Goal: Task Accomplishment & Management: Complete application form

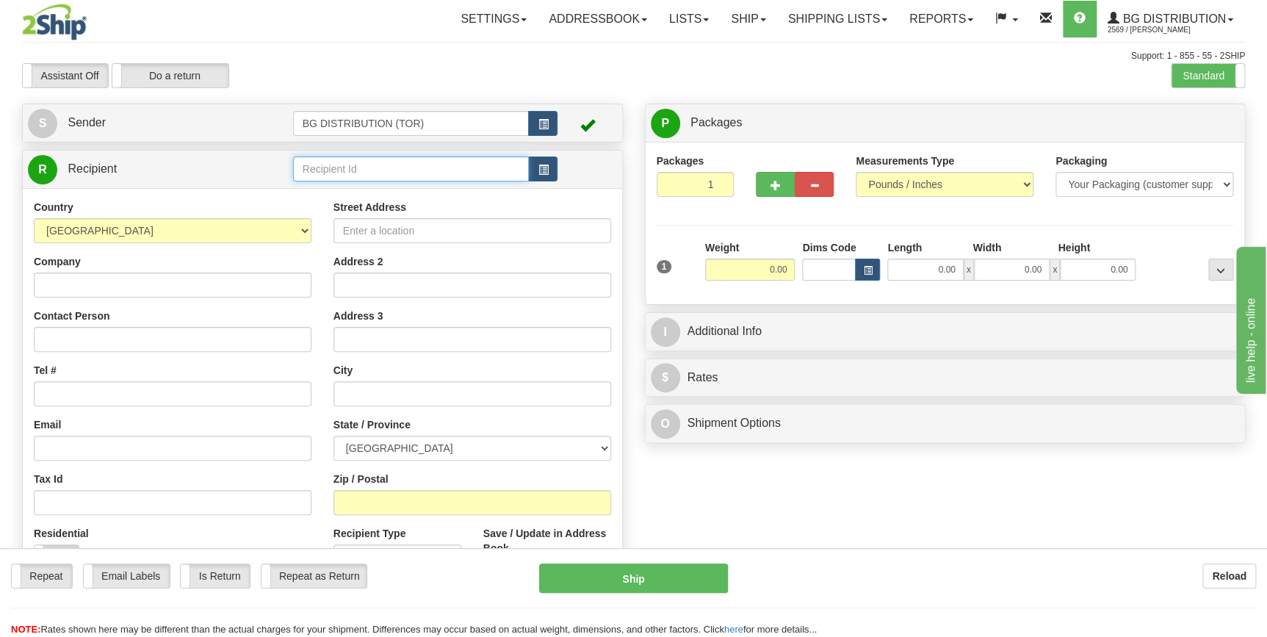
click at [392, 162] on input "text" at bounding box center [411, 168] width 237 height 25
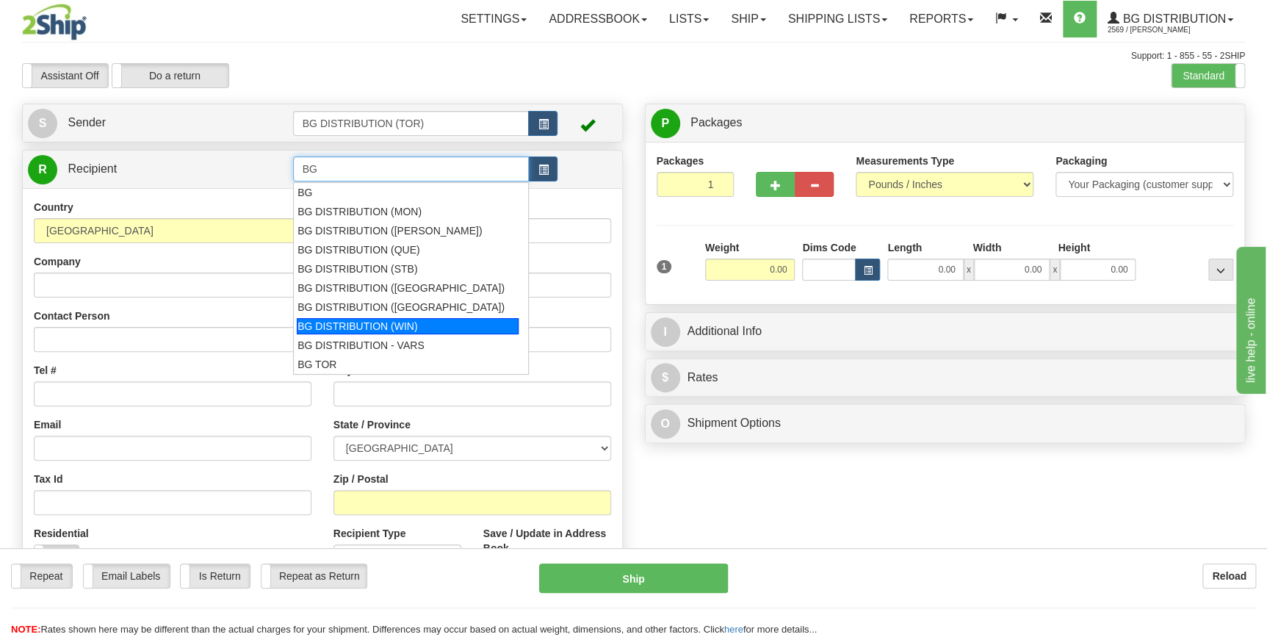
click at [413, 328] on div "BG DISTRIBUTION (WIN)" at bounding box center [408, 326] width 222 height 16
type input "BG DISTRIBUTION (WIN)"
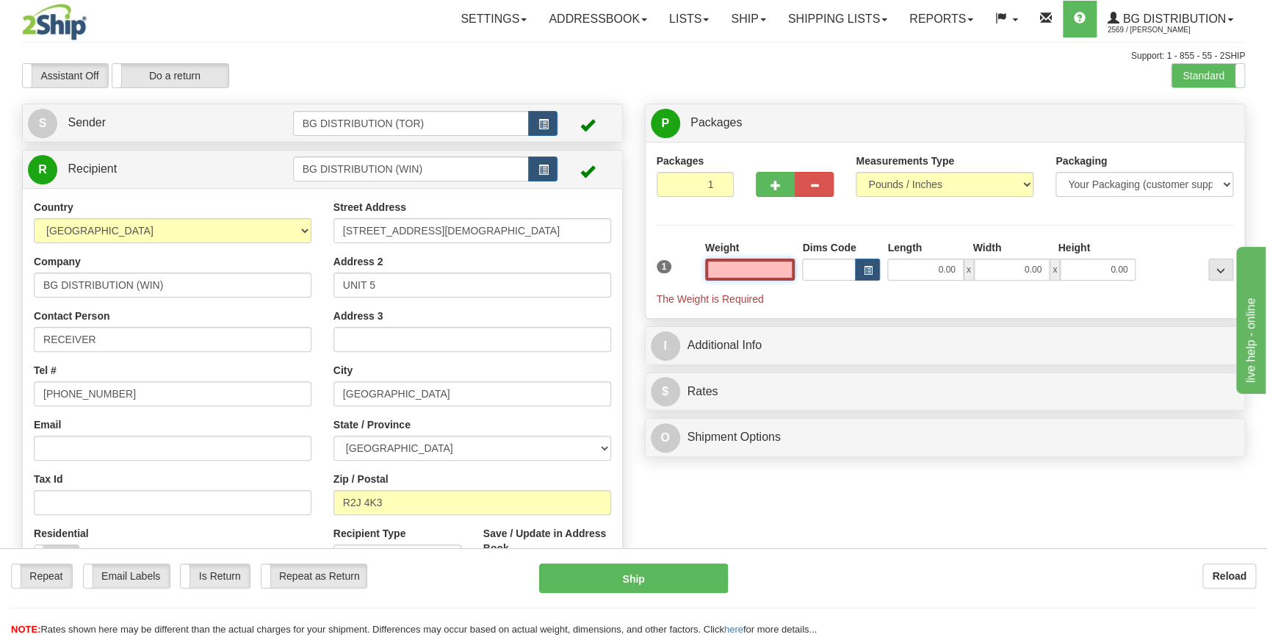
click at [754, 264] on input "text" at bounding box center [750, 270] width 90 height 22
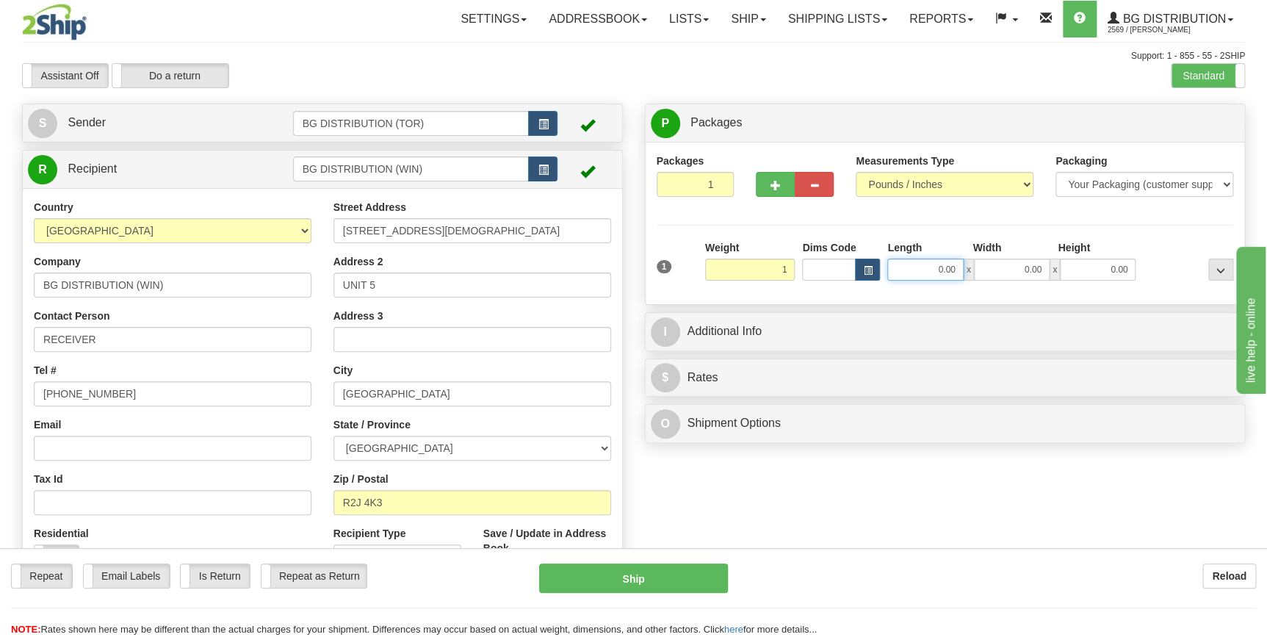
type input "1.00"
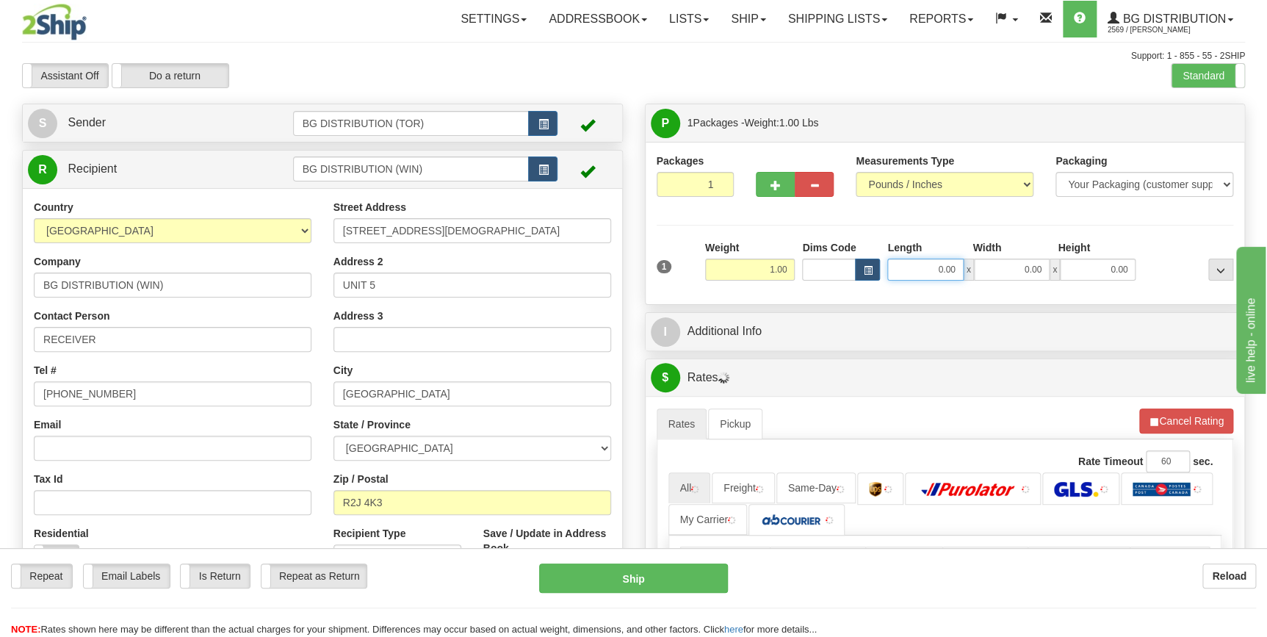
click at [912, 262] on input "0.00" at bounding box center [925, 270] width 76 height 22
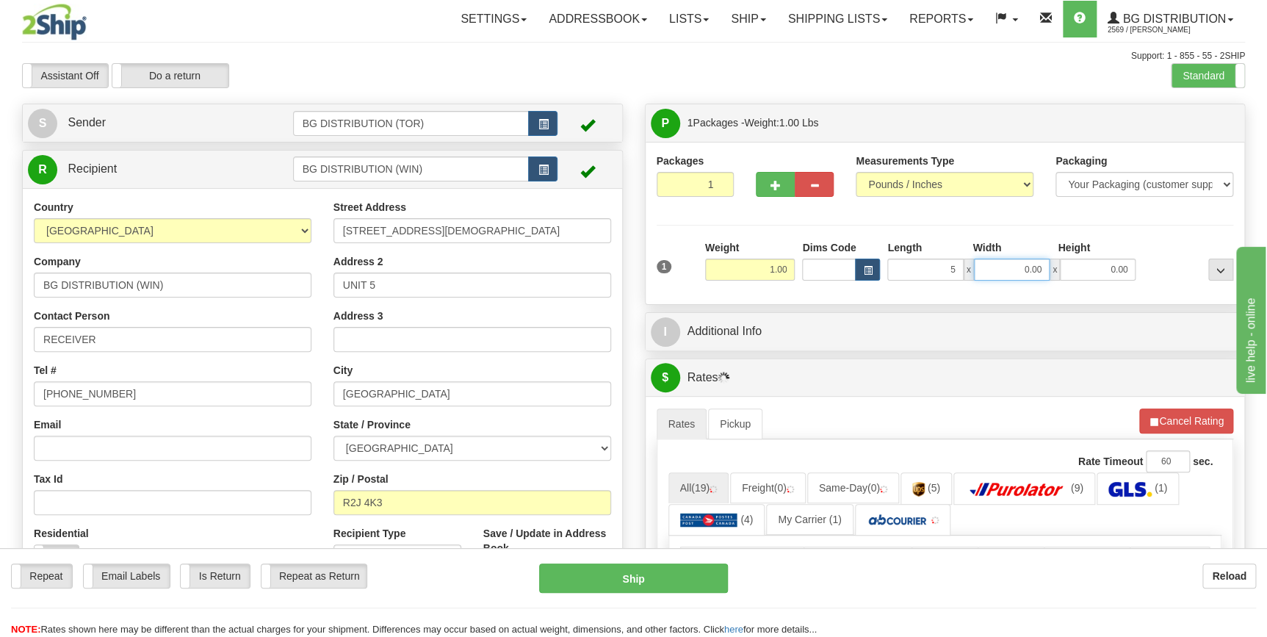
type input "5.00"
click at [1007, 267] on input "0.00" at bounding box center [1012, 270] width 76 height 22
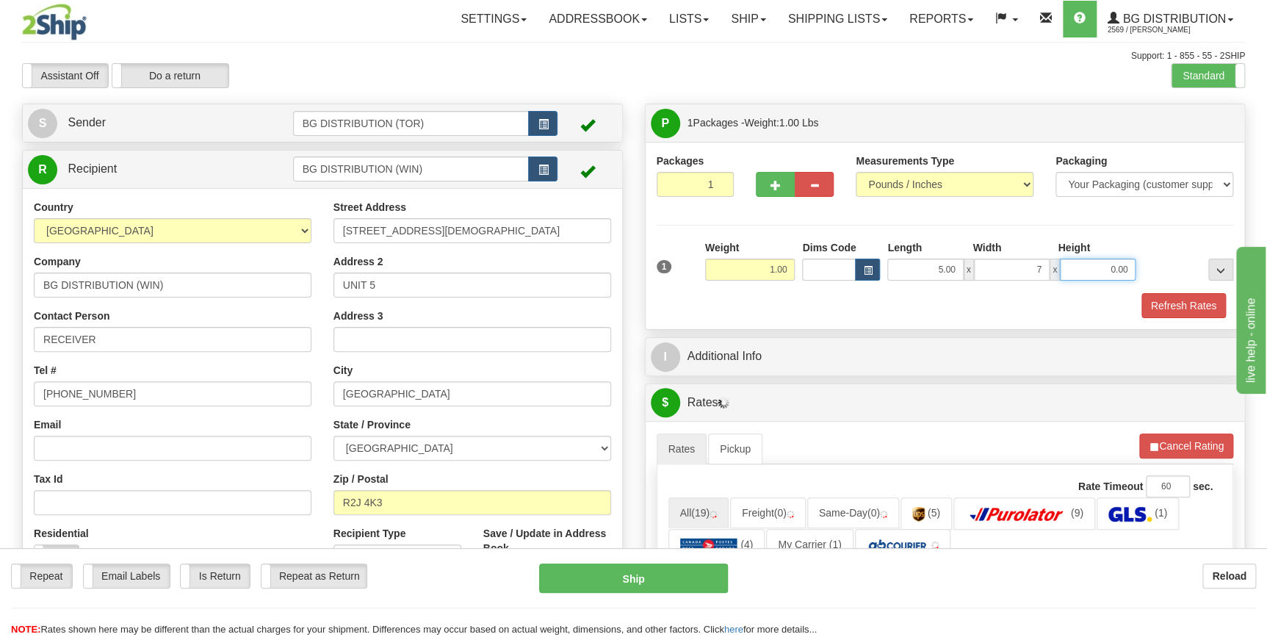
type input "7.00"
click at [1104, 265] on input "0.00" at bounding box center [1098, 270] width 76 height 22
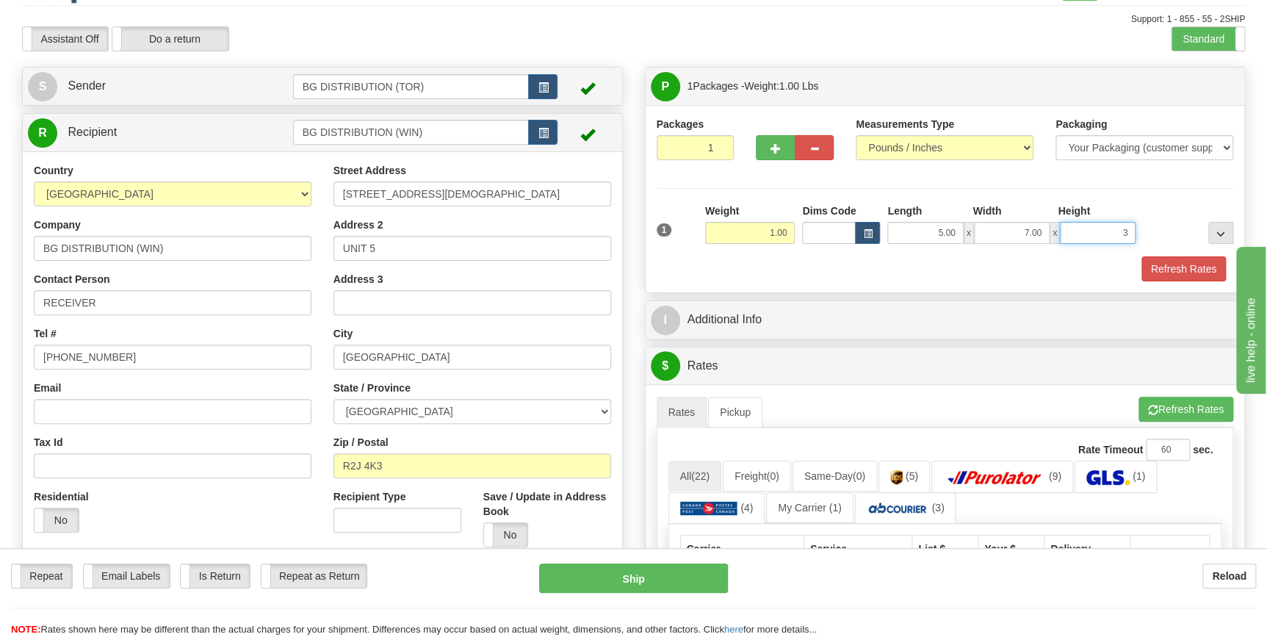
scroll to position [66, 0]
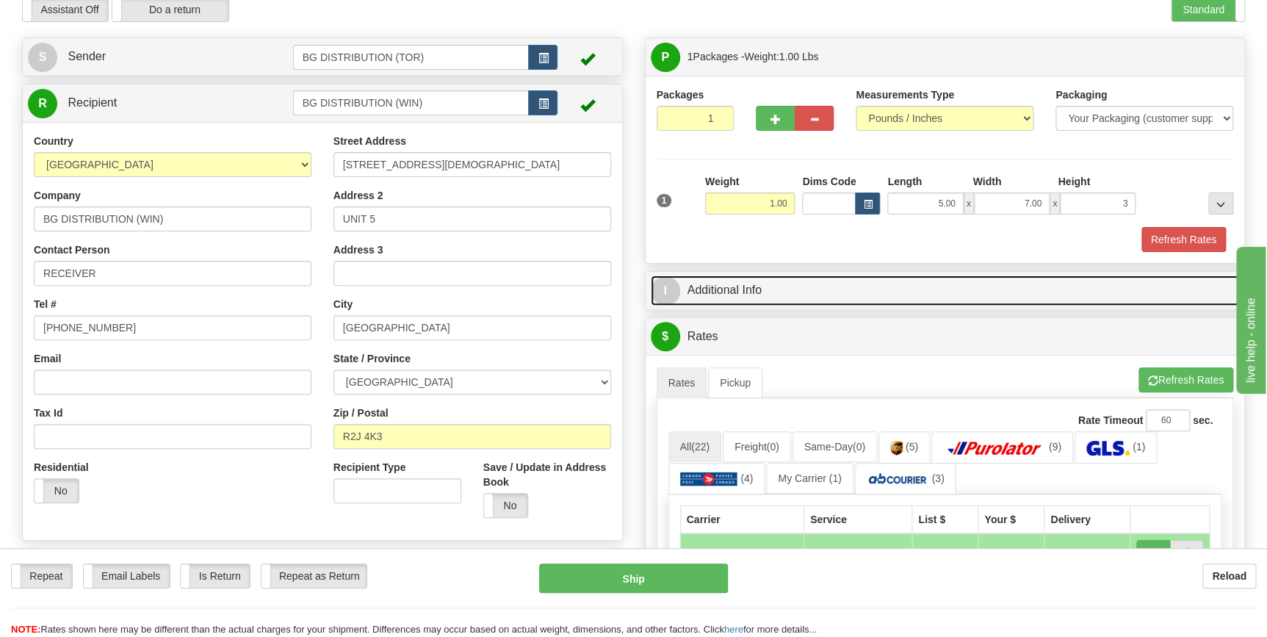
type input "3.00"
click at [731, 288] on link "I Additional Info" at bounding box center [945, 290] width 589 height 30
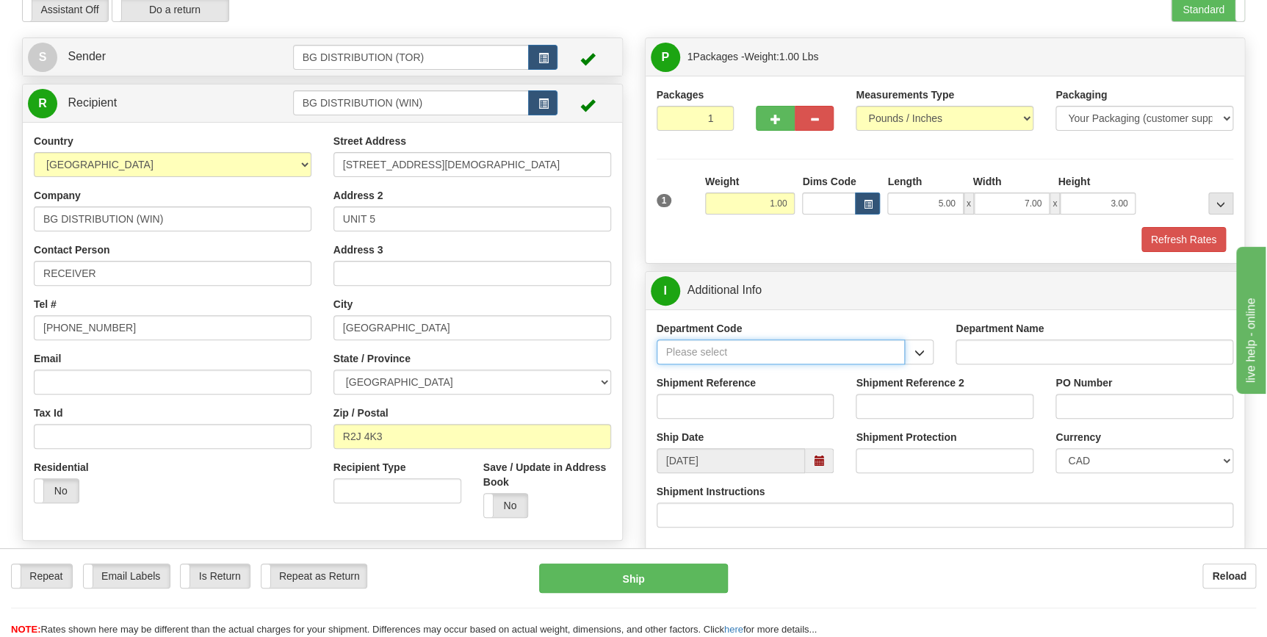
click at [741, 352] on input "Department Code" at bounding box center [781, 351] width 249 height 25
click at [915, 349] on span "button" at bounding box center [919, 353] width 10 height 10
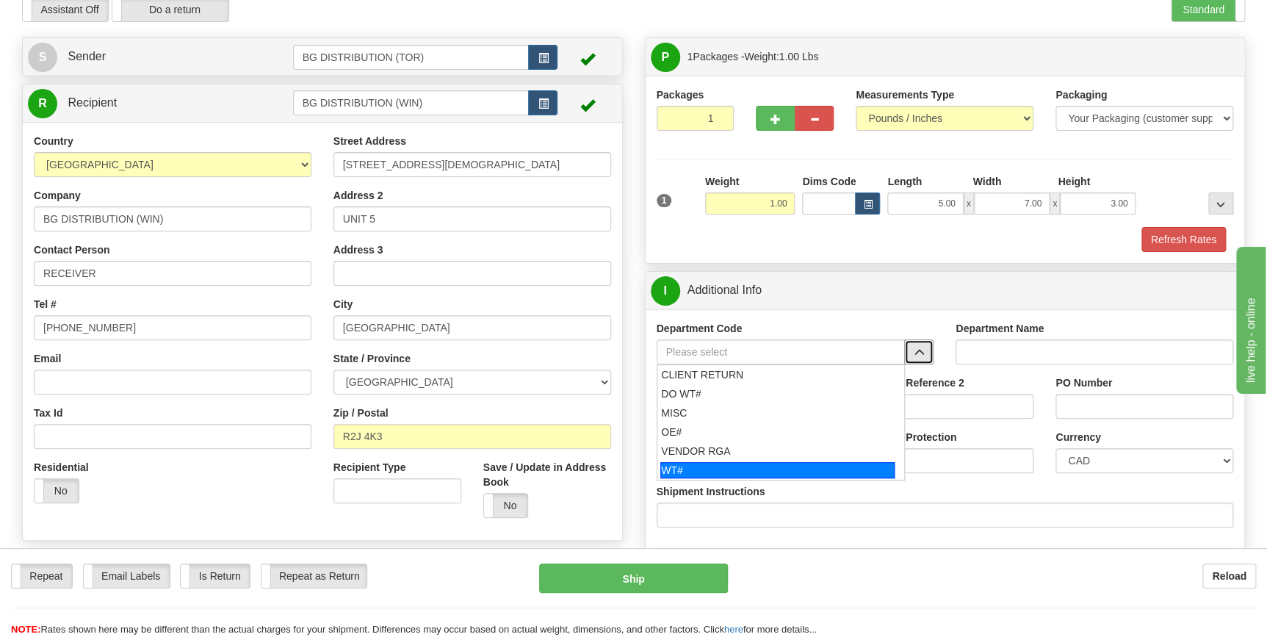
click at [724, 463] on div "WT#" at bounding box center [777, 470] width 234 height 16
type input "WT#"
type input "WAREHOUSE TRANSFERS"
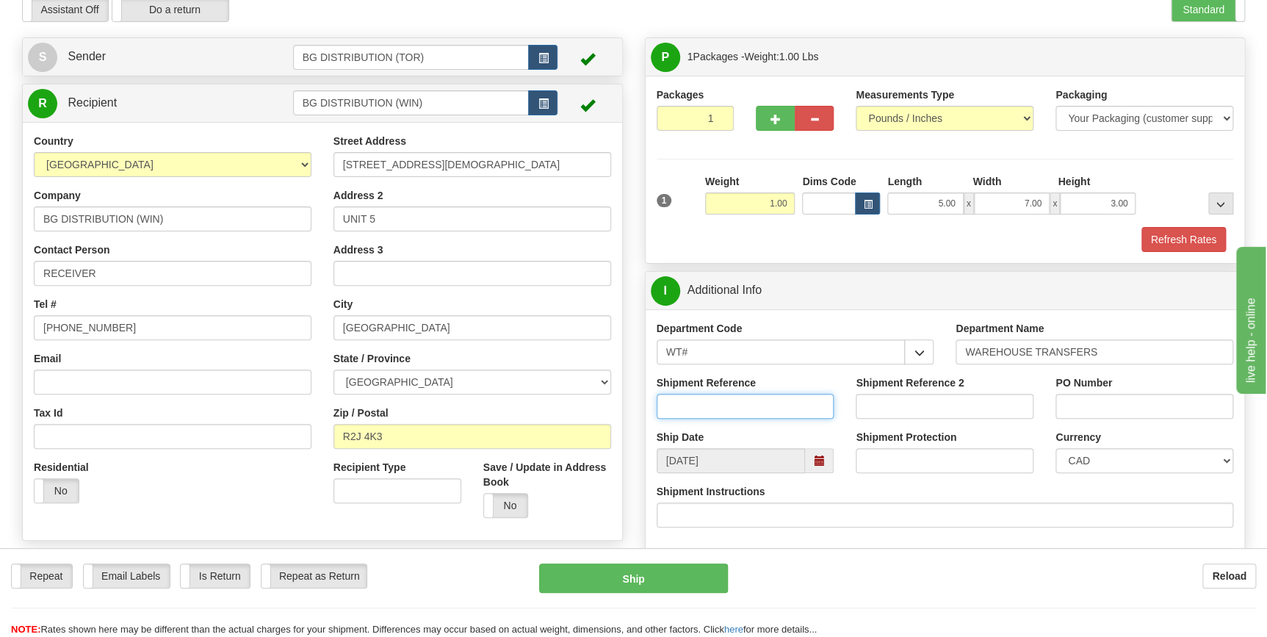
click at [701, 401] on input "Shipment Reference" at bounding box center [746, 406] width 178 height 25
type input "166351-00"
click at [1121, 401] on input "PO Number" at bounding box center [1145, 406] width 178 height 25
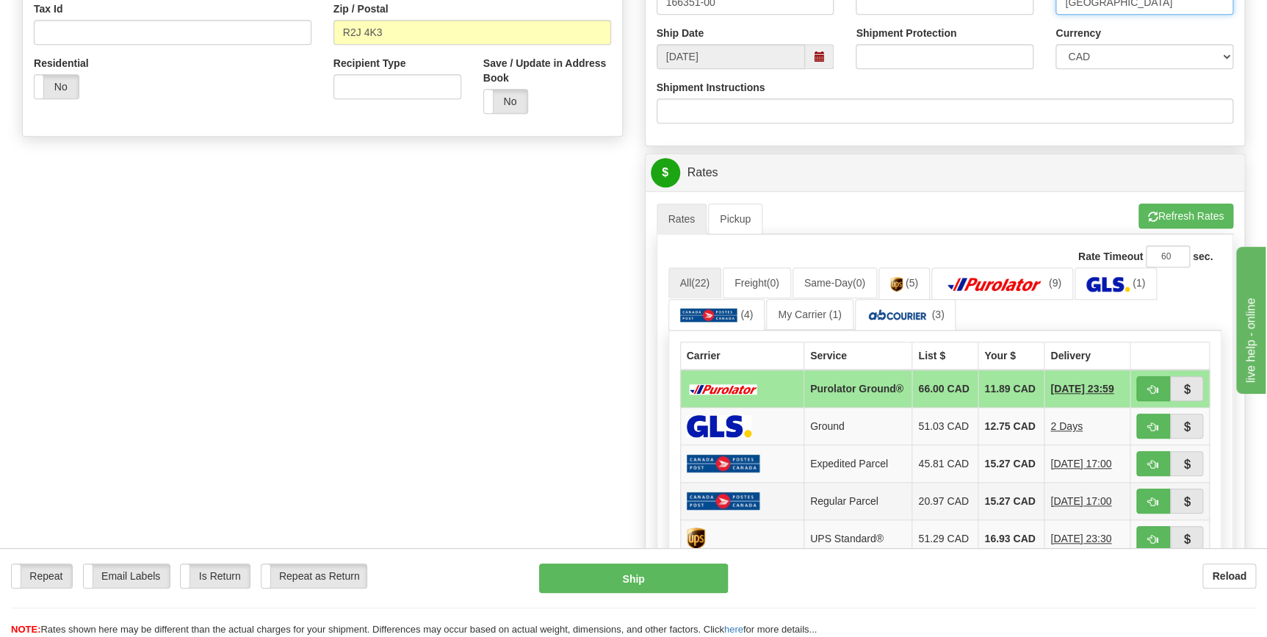
scroll to position [534, 0]
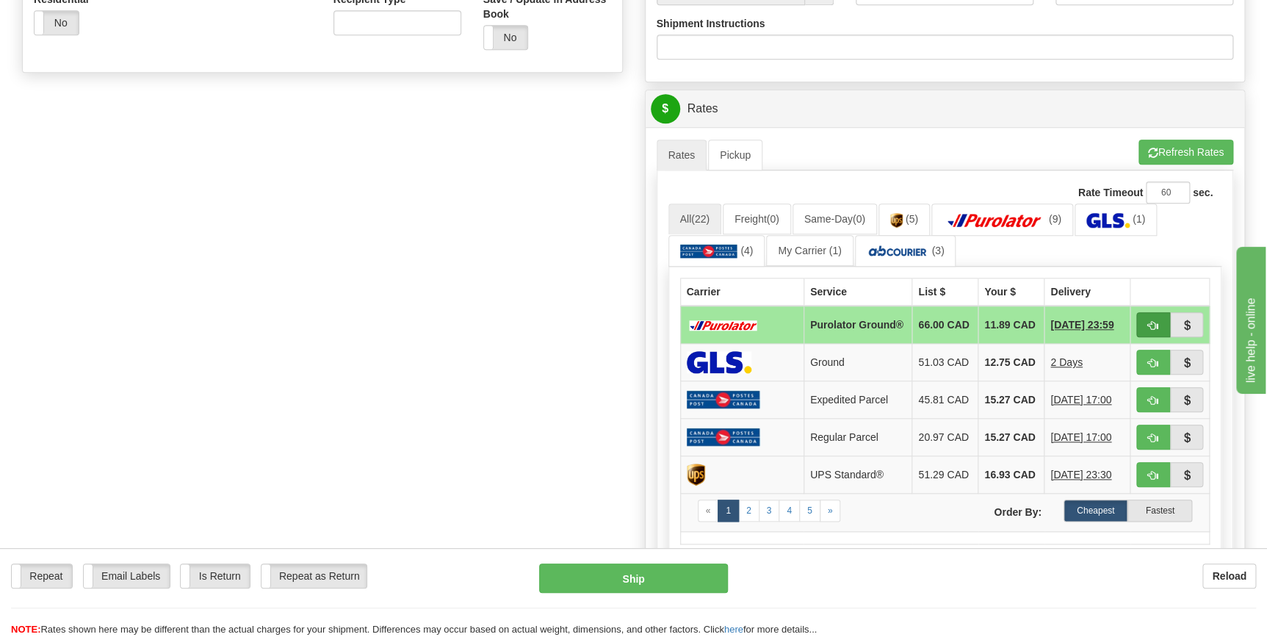
type input "[GEOGRAPHIC_DATA]"
click at [1144, 321] on button "button" at bounding box center [1153, 324] width 34 height 25
type input "260"
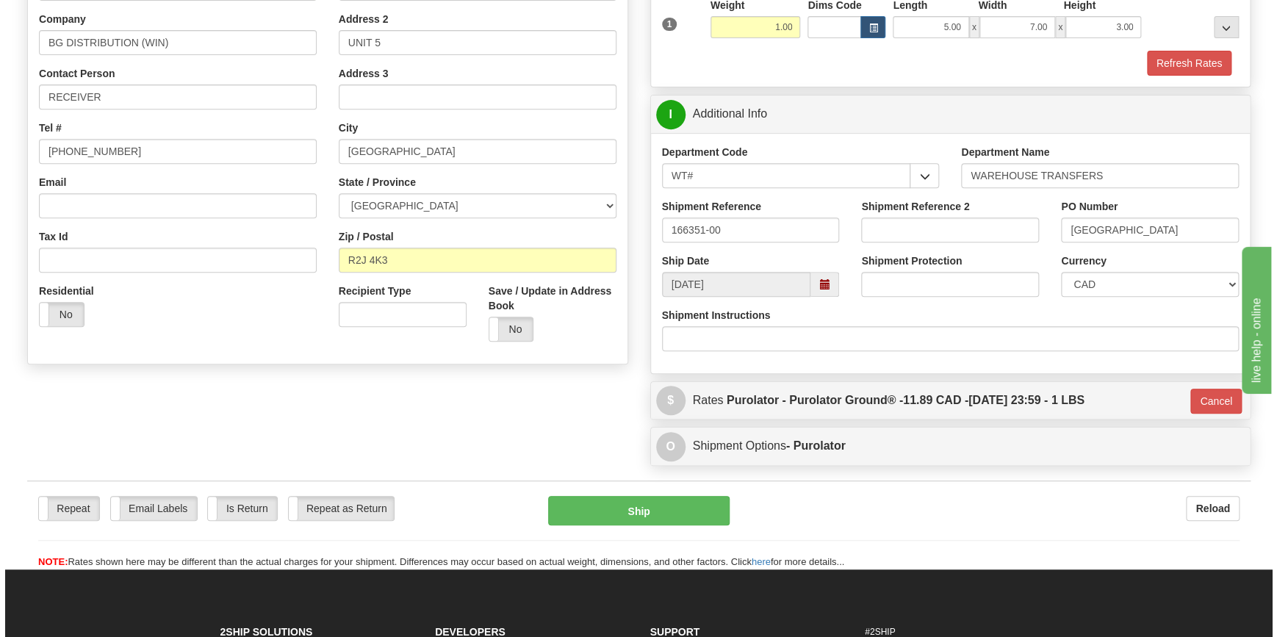
scroll to position [212, 0]
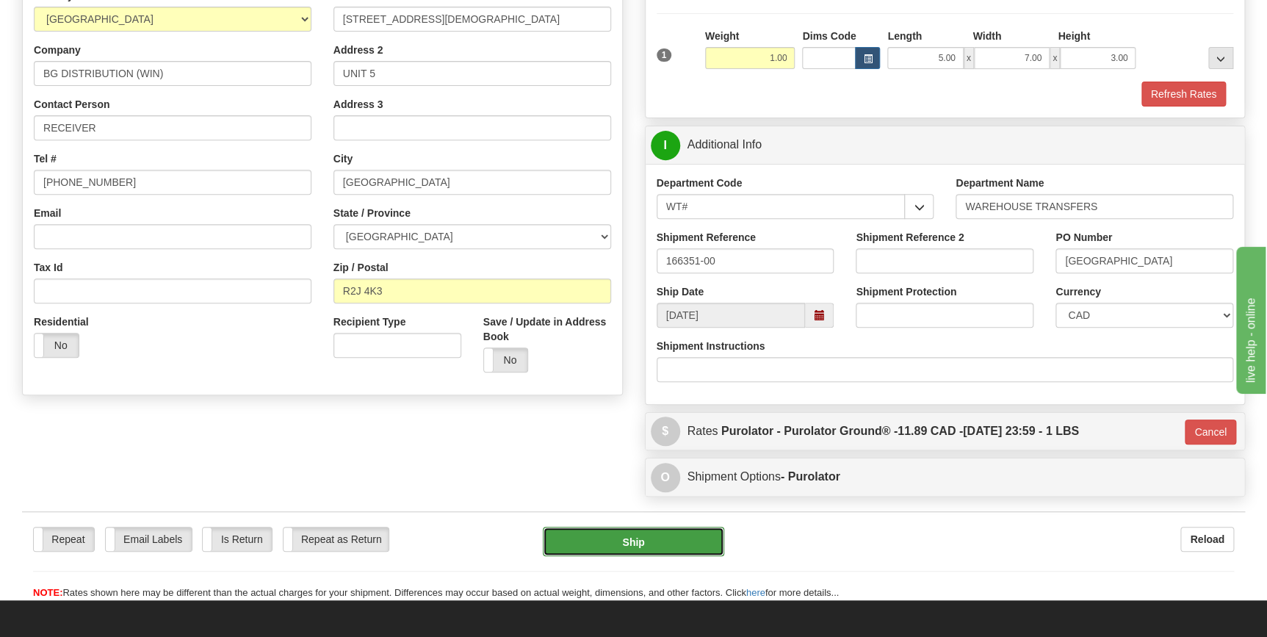
click at [643, 538] on button "Ship" at bounding box center [633, 541] width 181 height 29
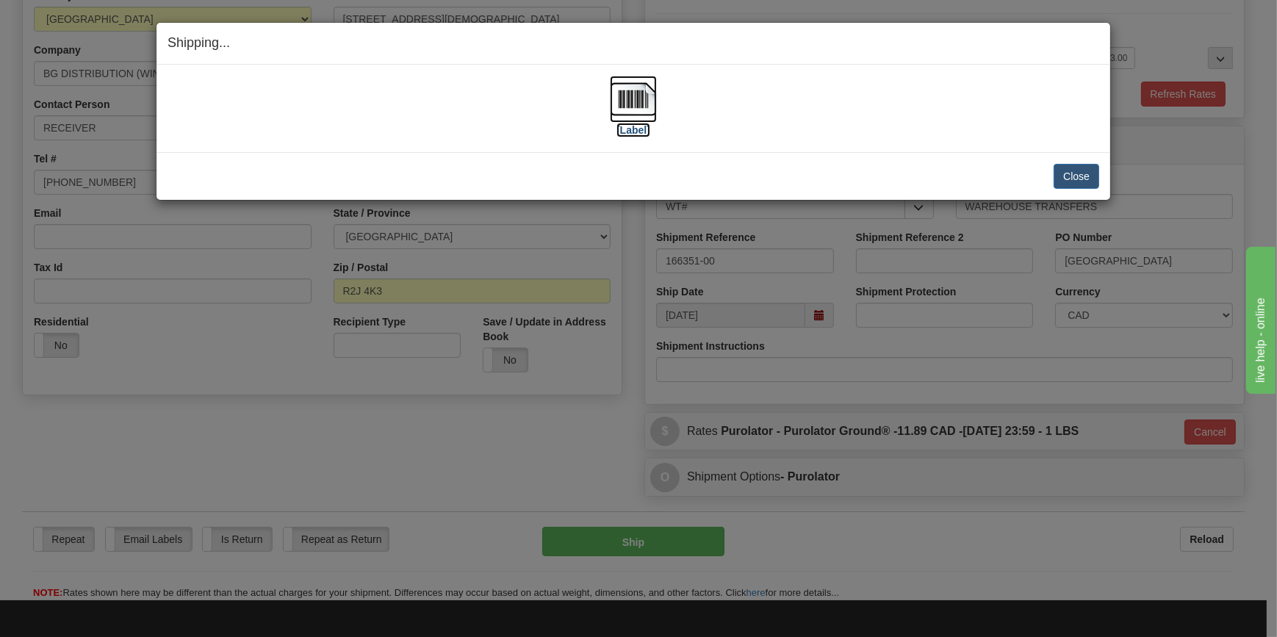
click at [651, 107] on img at bounding box center [633, 99] width 47 height 47
click at [1072, 175] on button "Close" at bounding box center [1076, 176] width 46 height 25
